Goal: Go to known website: Go to known website

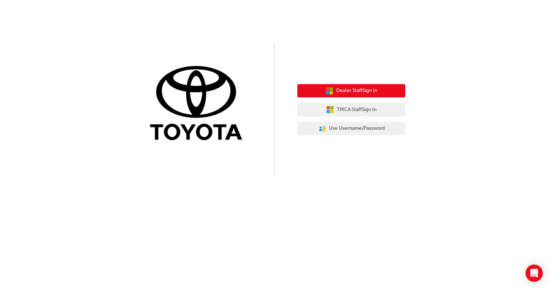
click at [338, 92] on span "Dealer Staff Sign In" at bounding box center [356, 91] width 41 height 8
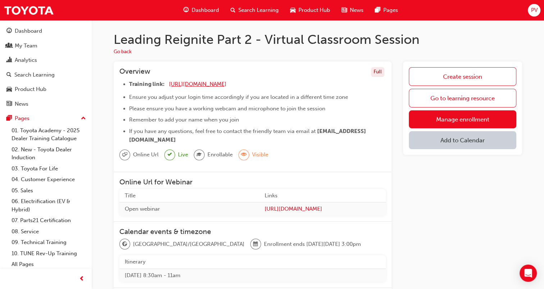
click at [217, 84] on span "[URL][DOMAIN_NAME]" at bounding box center [198, 84] width 58 height 6
